Goal: Information Seeking & Learning: Learn about a topic

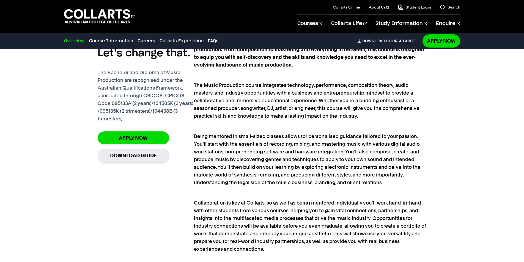
scroll to position [413, 0]
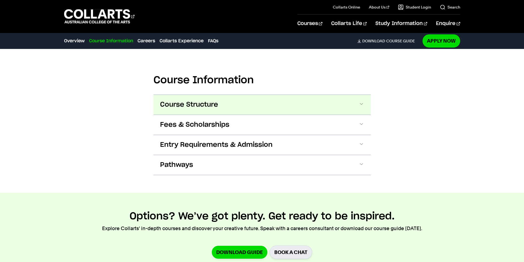
click at [193, 95] on button "Course Structure" at bounding box center [262, 105] width 217 height 20
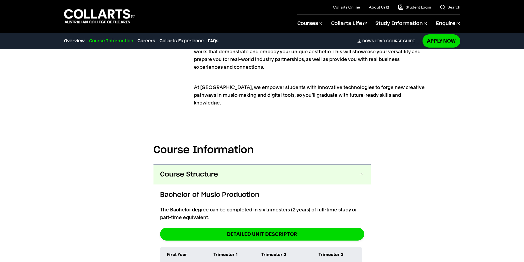
scroll to position [588, 0]
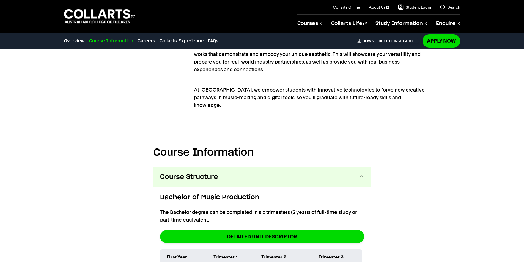
click at [282, 174] on button "Course Structure" at bounding box center [262, 177] width 217 height 20
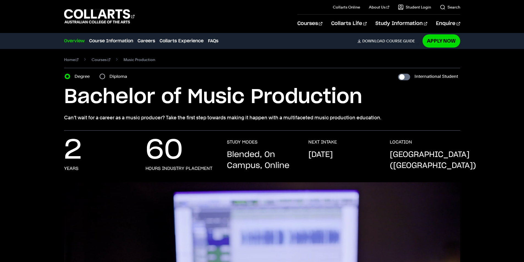
scroll to position [0, 0]
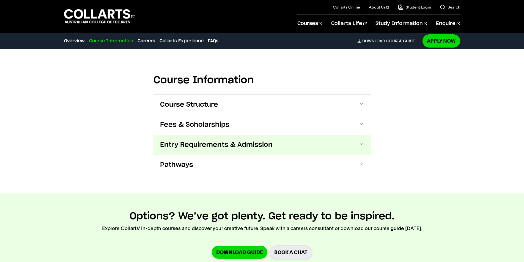
click at [229, 141] on span "Entry Requirements & Admission" at bounding box center [216, 145] width 113 height 9
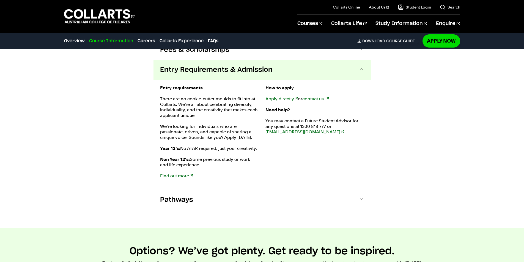
scroll to position [739, 0]
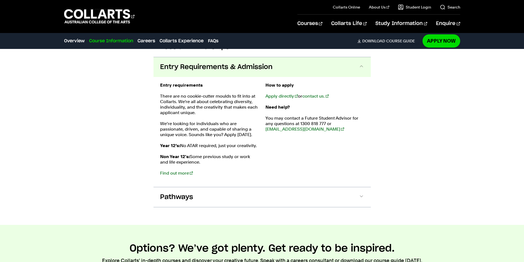
click at [207, 64] on button "Entry Requirements & Admission" at bounding box center [262, 67] width 217 height 20
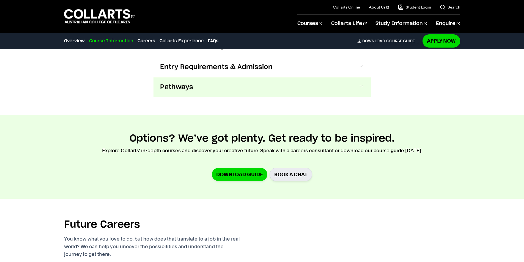
click at [205, 83] on button "Pathways" at bounding box center [262, 87] width 217 height 20
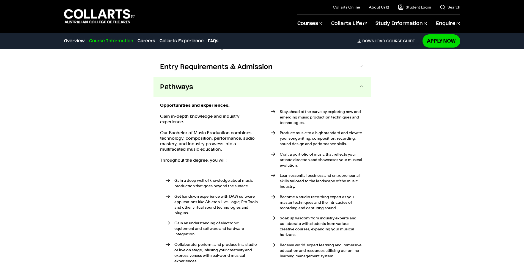
scroll to position [759, 0]
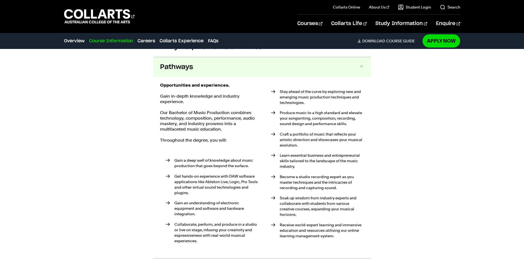
click at [208, 66] on button "Pathways" at bounding box center [262, 67] width 217 height 20
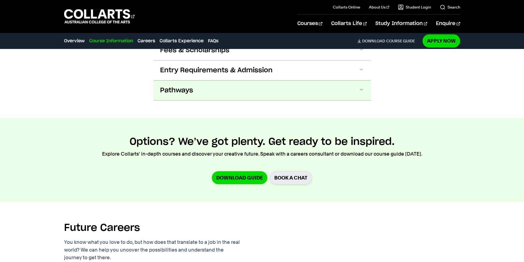
scroll to position [676, 0]
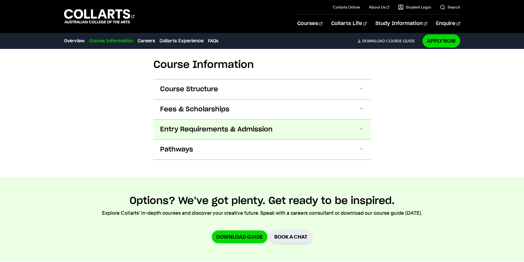
click at [209, 125] on span "Entry Requirements & Admission" at bounding box center [216, 129] width 113 height 9
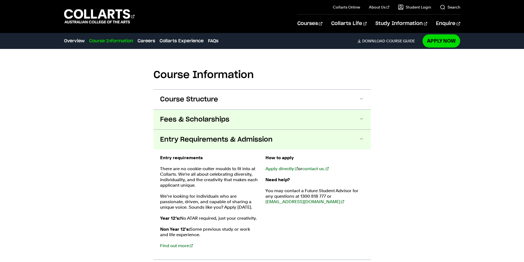
scroll to position [656, 0]
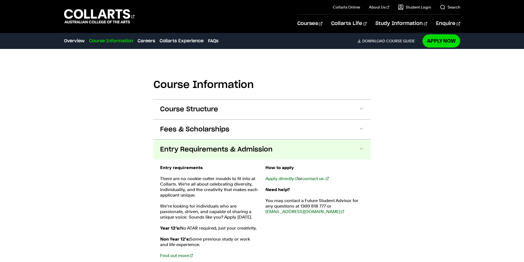
click at [196, 148] on button "Entry Requirements & Admission" at bounding box center [262, 150] width 217 height 20
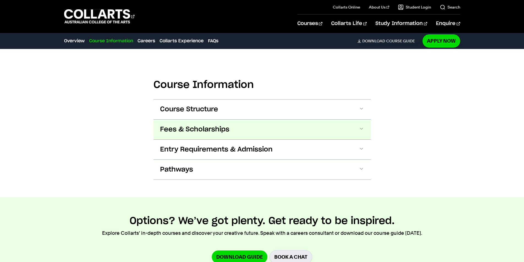
click at [195, 125] on span "Fees & Scholarships" at bounding box center [194, 129] width 69 height 9
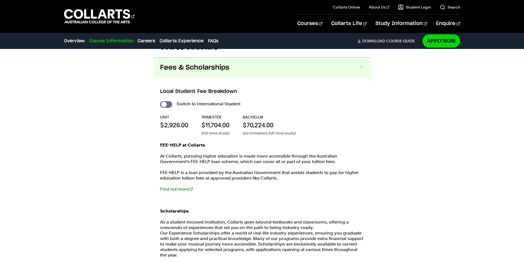
scroll to position [719, 0]
click at [165, 101] on input "International Student" at bounding box center [166, 104] width 12 height 7
checkbox input "true"
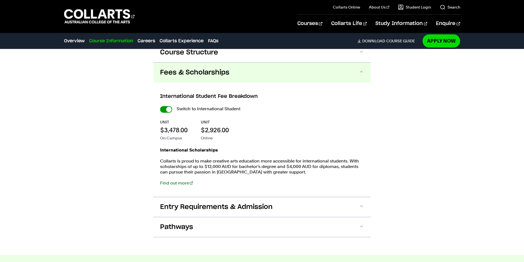
click at [165, 106] on input "International Student" at bounding box center [166, 109] width 12 height 7
checkbox input "false"
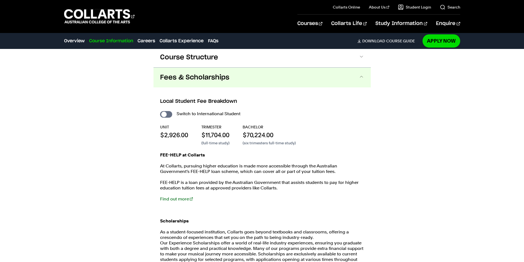
scroll to position [708, 0]
click at [165, 112] on input "International Student" at bounding box center [166, 115] width 12 height 7
checkbox input "true"
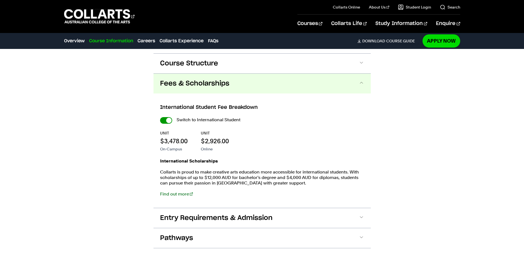
click at [166, 117] on input "International Student" at bounding box center [166, 120] width 12 height 7
checkbox input "false"
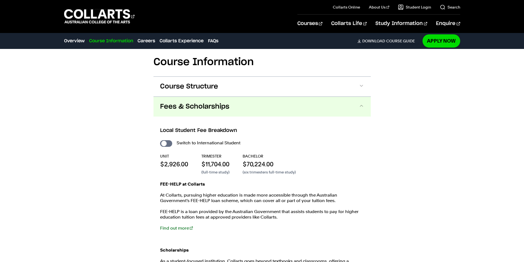
scroll to position [669, 0]
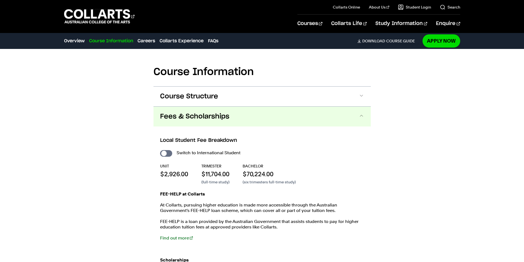
click at [248, 110] on button "Fees & Scholarships" at bounding box center [262, 117] width 217 height 20
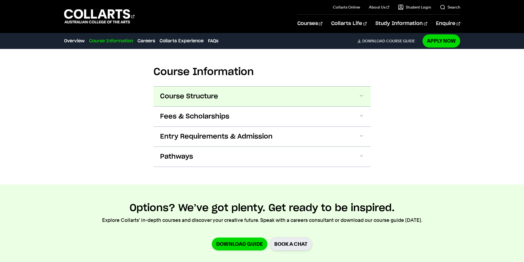
click at [233, 87] on button "Course Structure" at bounding box center [262, 97] width 217 height 20
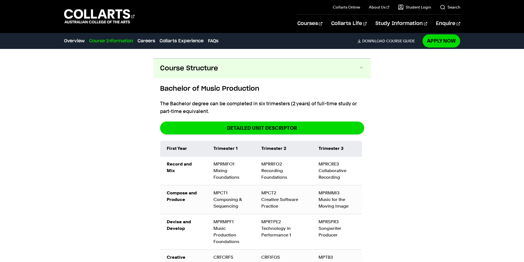
scroll to position [698, 0]
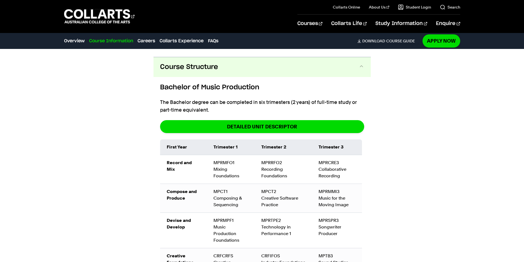
click at [233, 59] on button "Course Structure" at bounding box center [262, 67] width 217 height 20
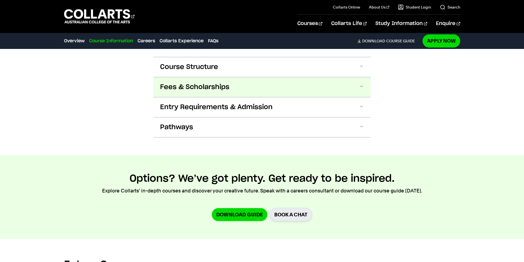
click at [235, 83] on button "Fees & Scholarships" at bounding box center [262, 87] width 217 height 20
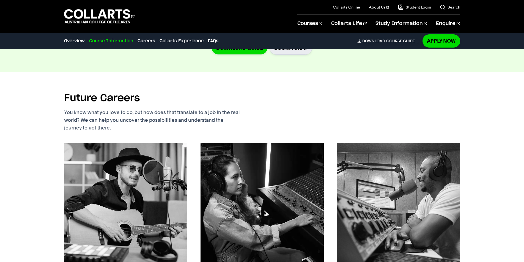
scroll to position [939, 0]
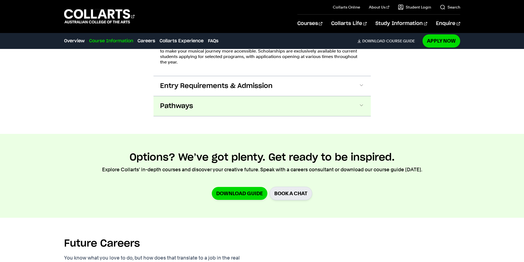
click at [175, 96] on button "Pathways" at bounding box center [262, 106] width 217 height 20
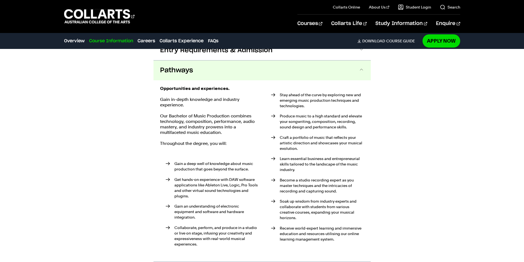
scroll to position [950, 0]
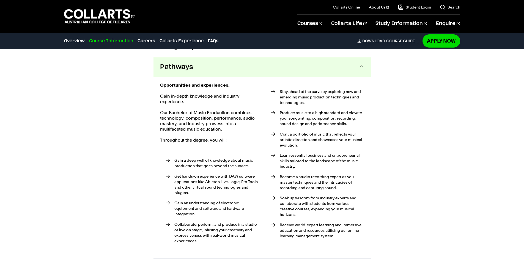
click at [252, 65] on button "Pathways" at bounding box center [262, 67] width 217 height 20
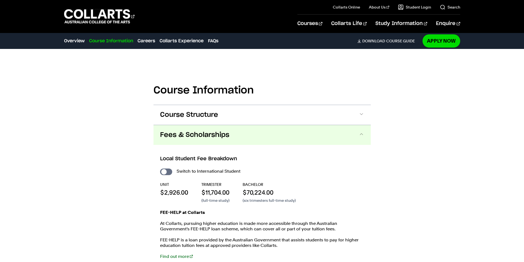
scroll to position [648, 0]
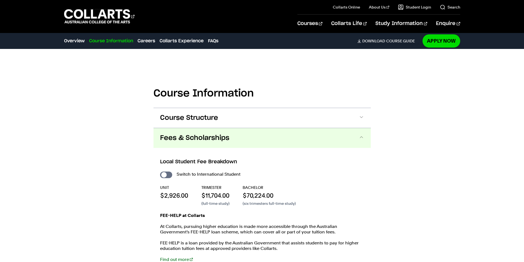
click at [222, 128] on button "Fees & Scholarships" at bounding box center [262, 138] width 217 height 20
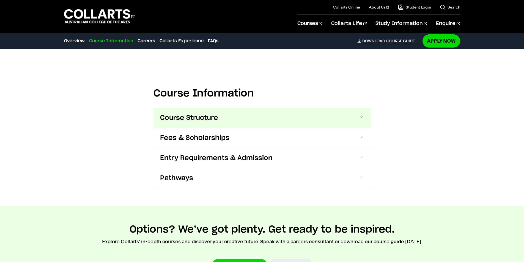
click at [230, 108] on button "Course Structure" at bounding box center [262, 118] width 217 height 20
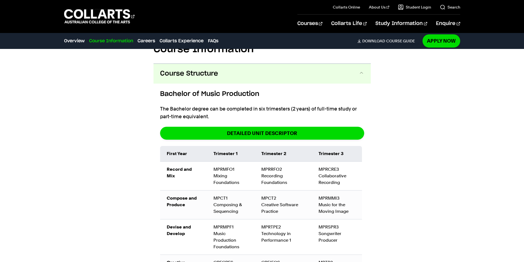
scroll to position [698, 0]
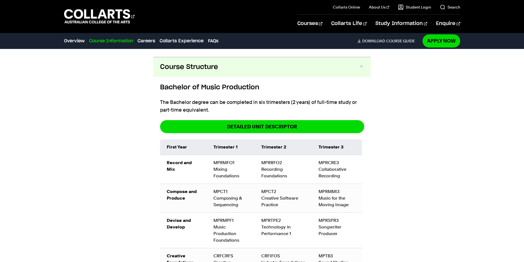
click at [243, 65] on button "Course Structure" at bounding box center [262, 67] width 217 height 20
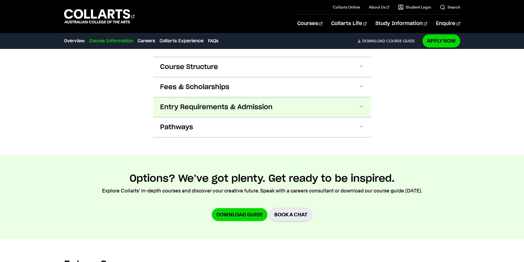
click at [238, 103] on span "Entry Requirements & Admission" at bounding box center [216, 107] width 113 height 9
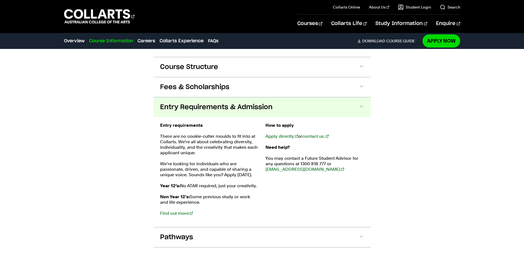
scroll to position [739, 0]
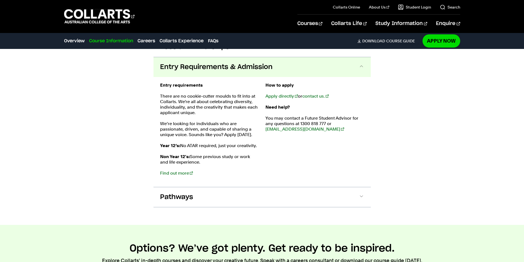
click at [240, 63] on span "Entry Requirements & Admission" at bounding box center [216, 67] width 113 height 9
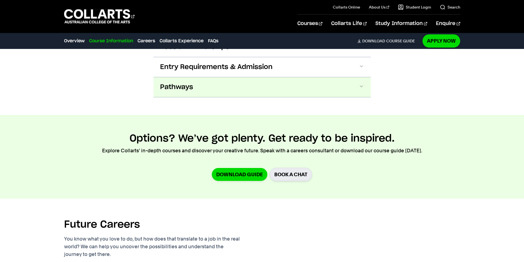
click at [241, 85] on button "Pathways" at bounding box center [262, 87] width 217 height 20
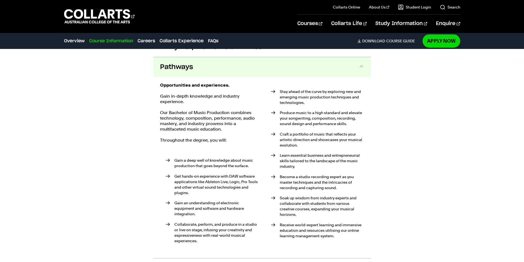
click at [243, 67] on button "Pathways" at bounding box center [262, 67] width 217 height 20
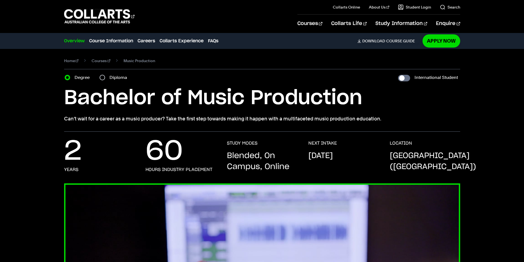
scroll to position [0, 0]
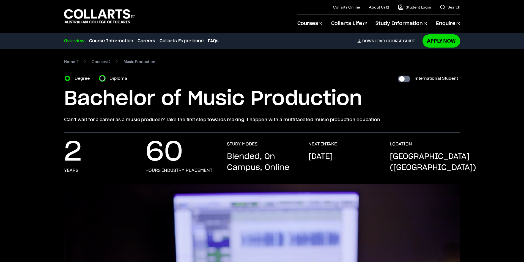
click at [100, 78] on input "Diploma" at bounding box center [103, 79] width 6 height 6
radio input "true"
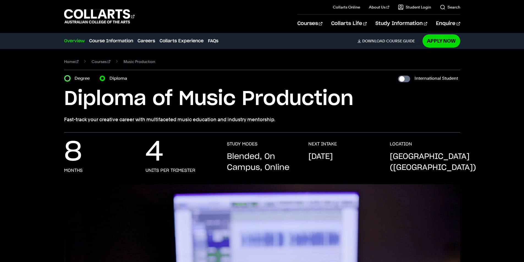
click at [69, 79] on input "Degree" at bounding box center [68, 79] width 6 height 6
radio input "true"
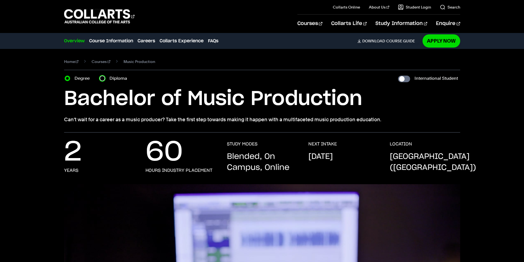
click at [102, 80] on input "Diploma" at bounding box center [103, 79] width 6 height 6
radio input "true"
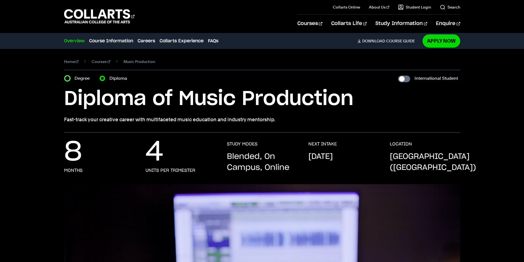
click at [67, 79] on input "Degree" at bounding box center [68, 79] width 6 height 6
radio input "true"
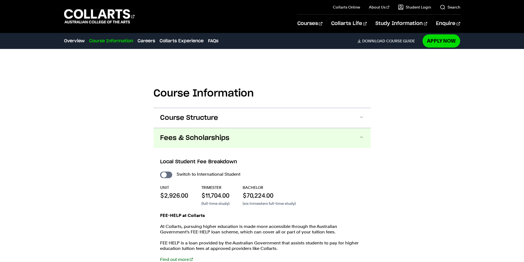
scroll to position [661, 0]
